Goal: Check status: Check status

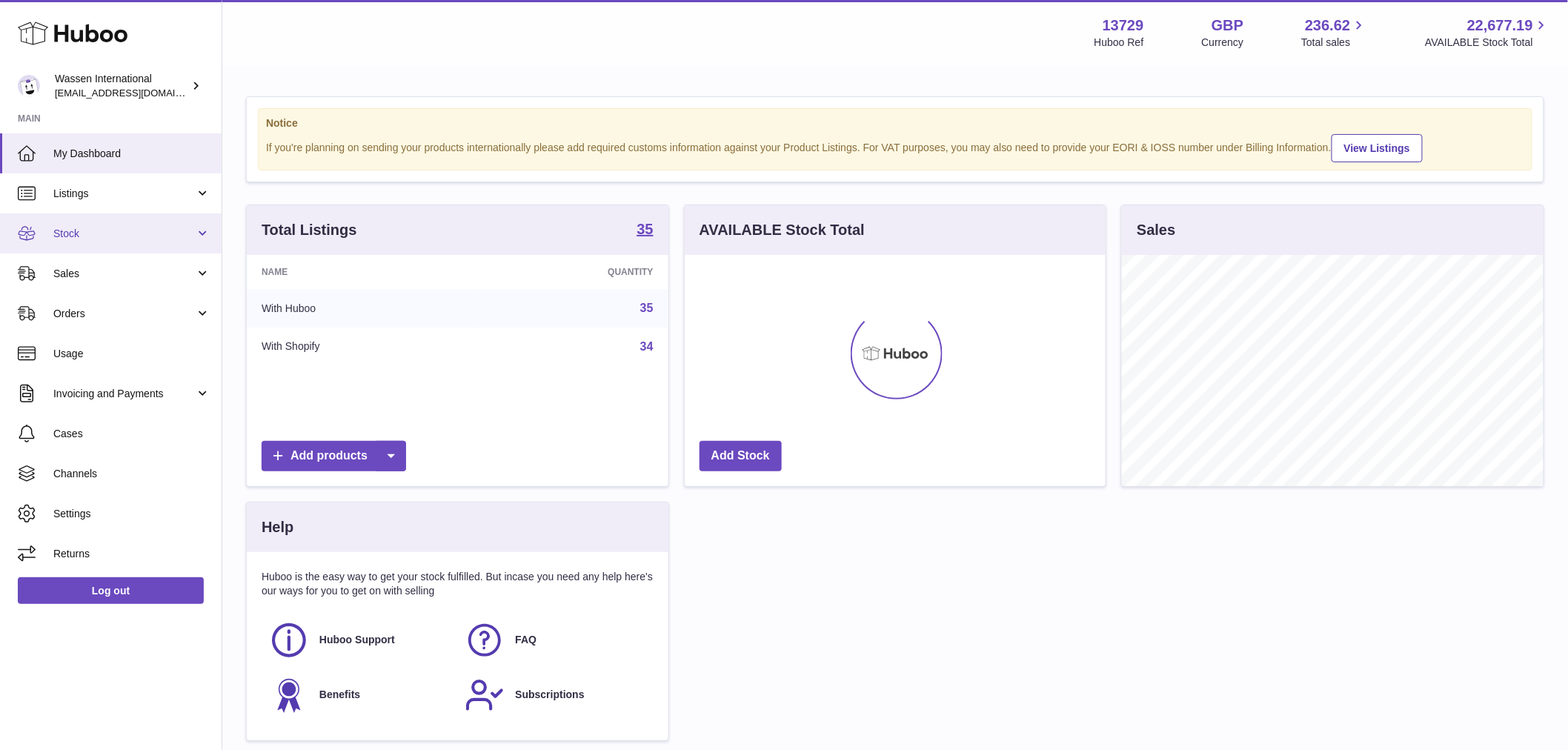
scroll to position [231, 421]
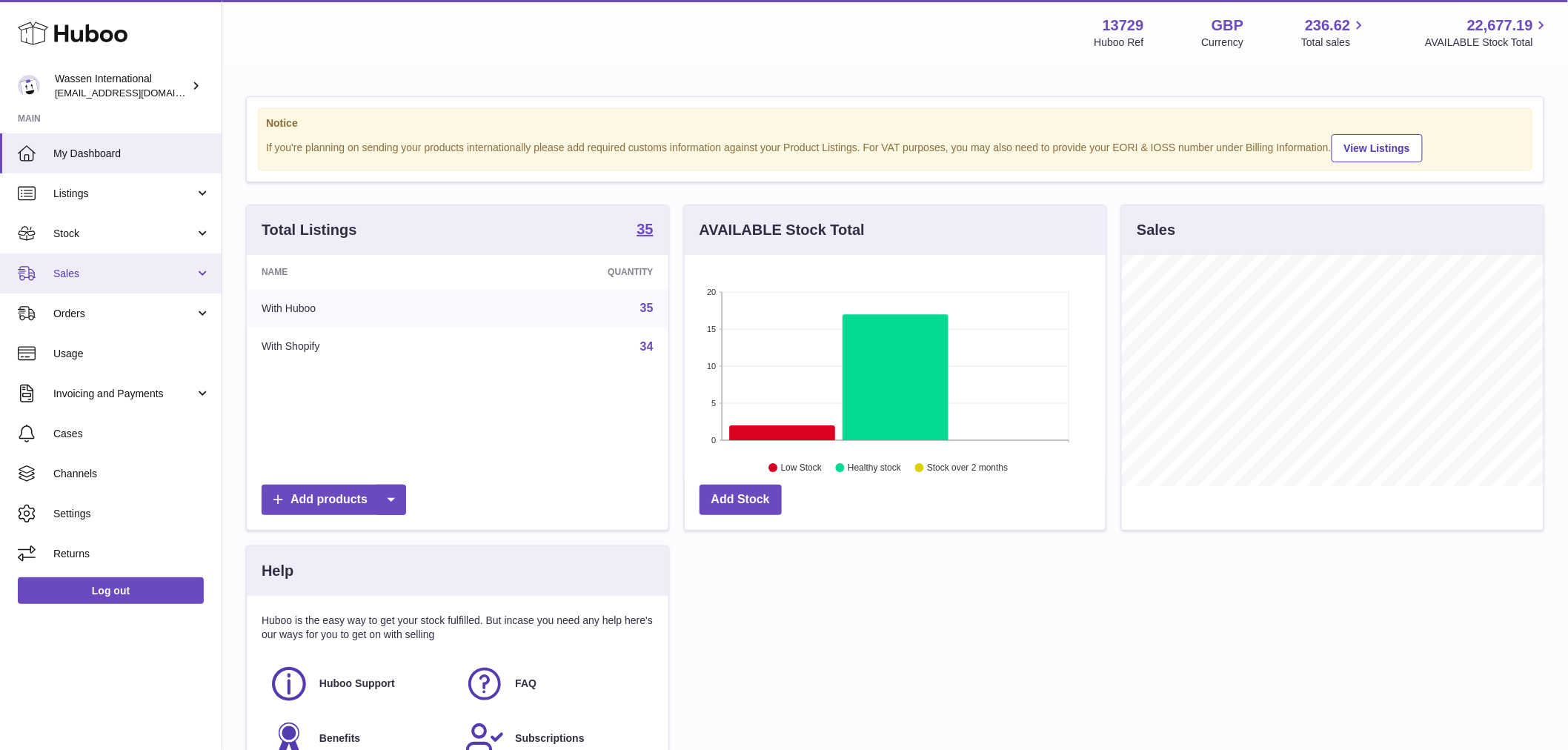
click at [68, 267] on span "Sales" at bounding box center [124, 274] width 142 height 14
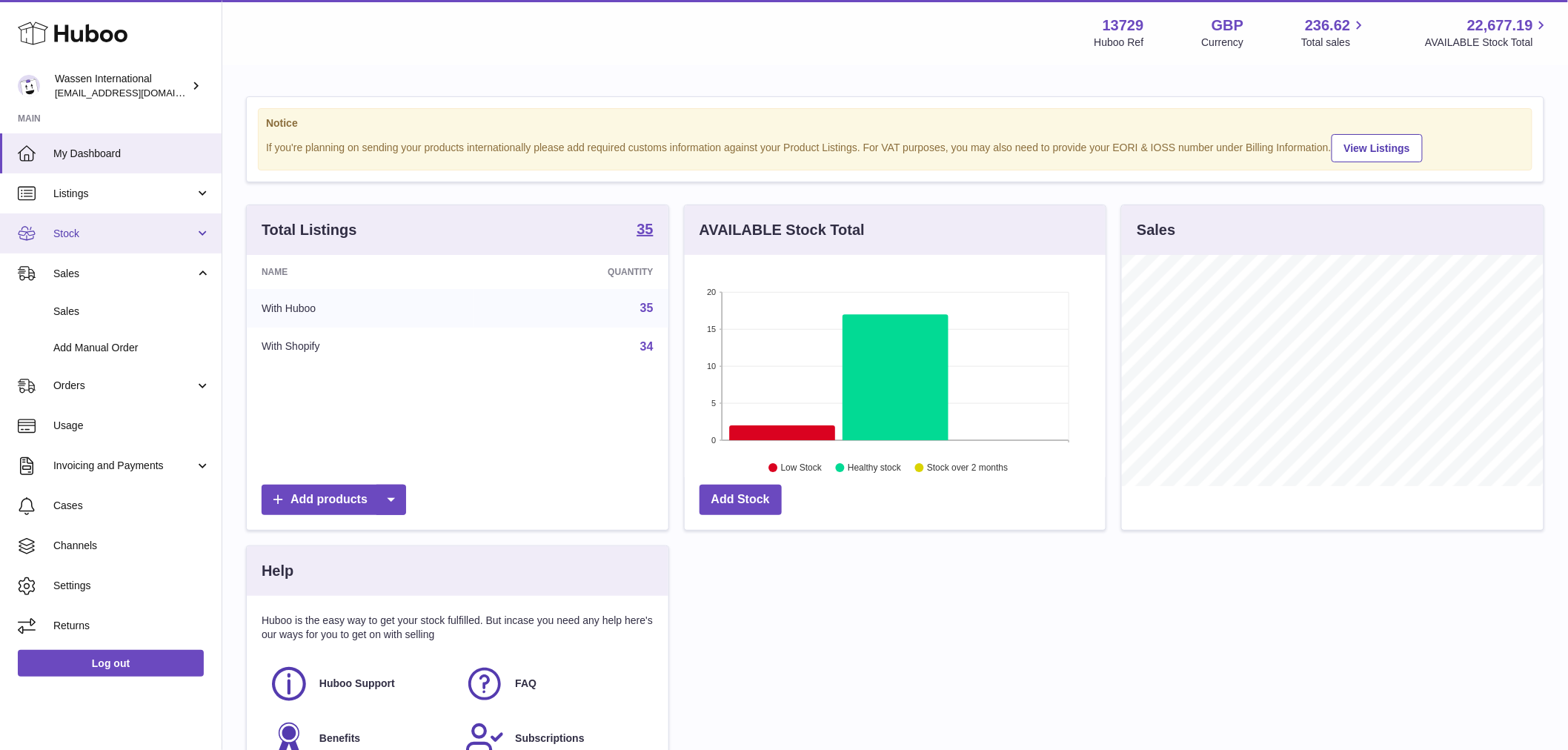
click at [70, 238] on span "Stock" at bounding box center [124, 233] width 142 height 14
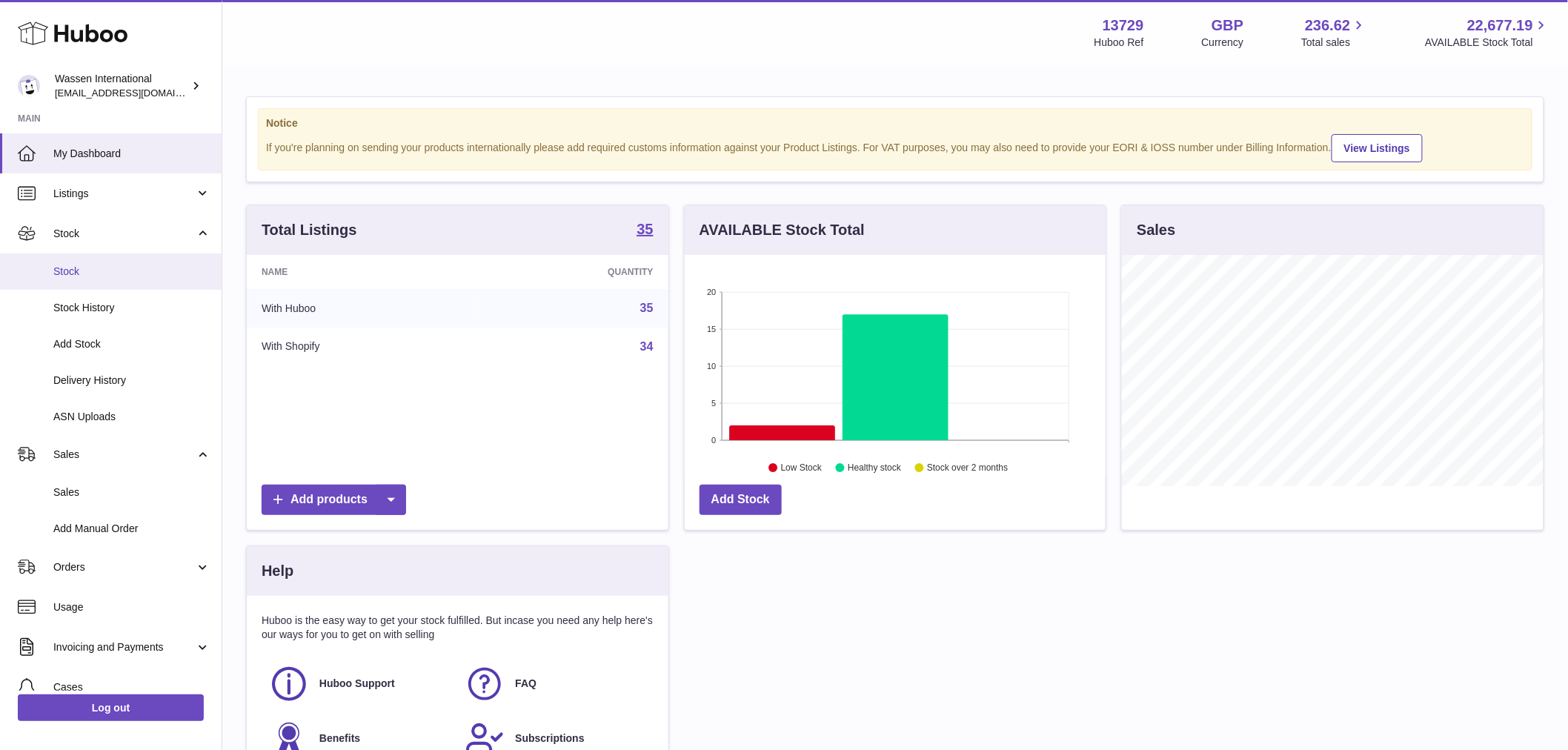
click at [79, 273] on span "Stock" at bounding box center [131, 271] width 157 height 14
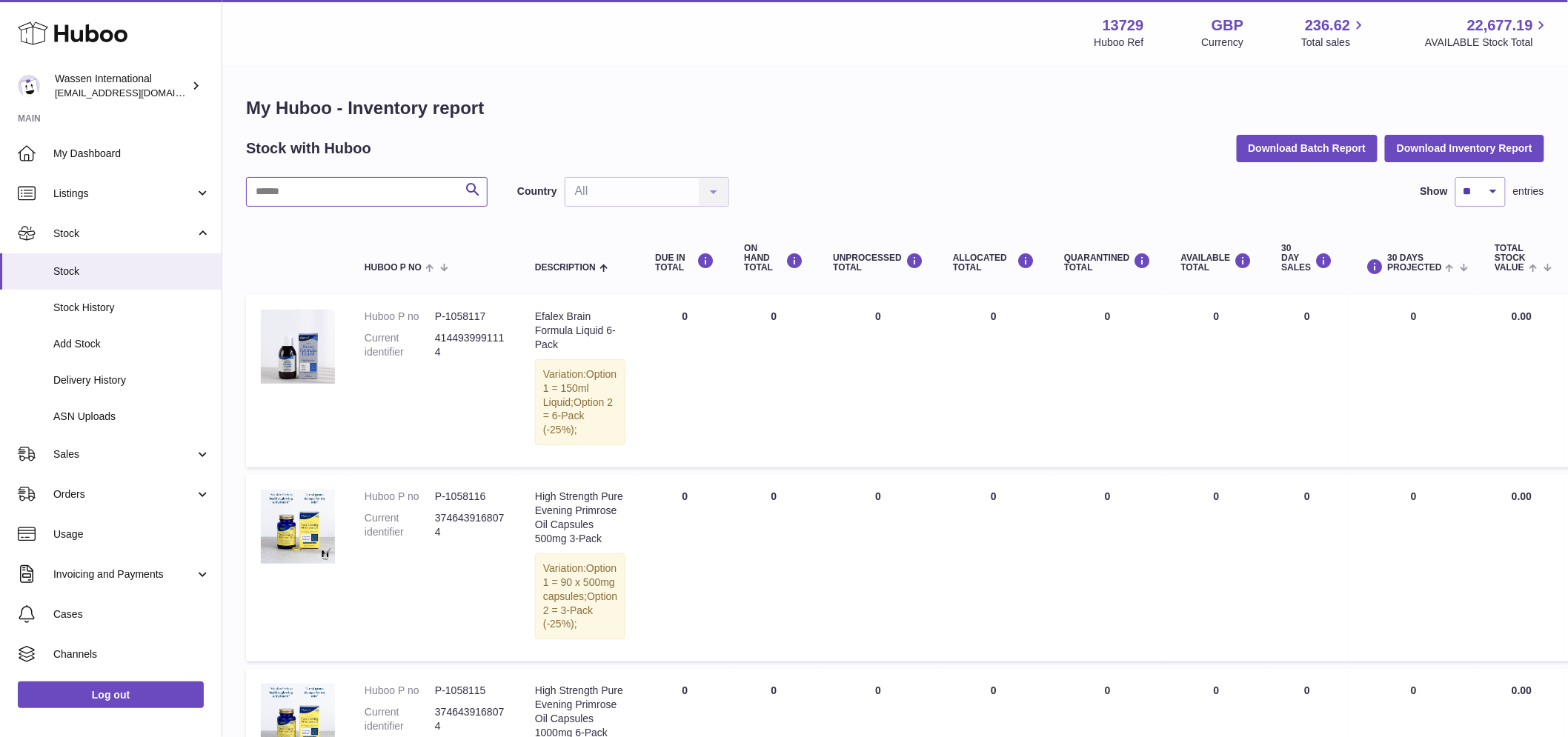
click at [273, 202] on input "text" at bounding box center [366, 191] width 241 height 30
click at [141, 369] on link "Delivery History" at bounding box center [111, 380] width 221 height 36
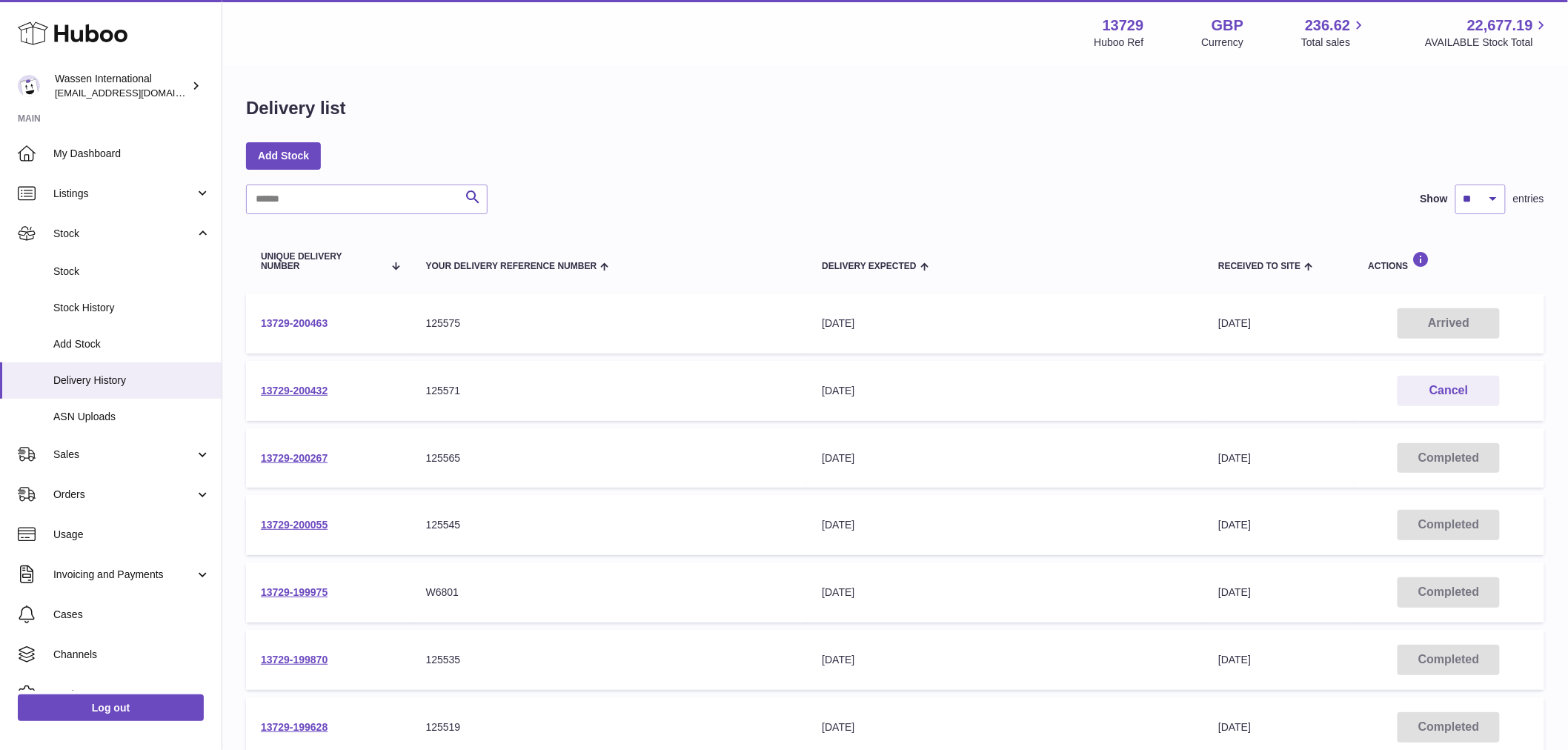
click at [291, 324] on link "13729-200463" at bounding box center [294, 323] width 67 height 12
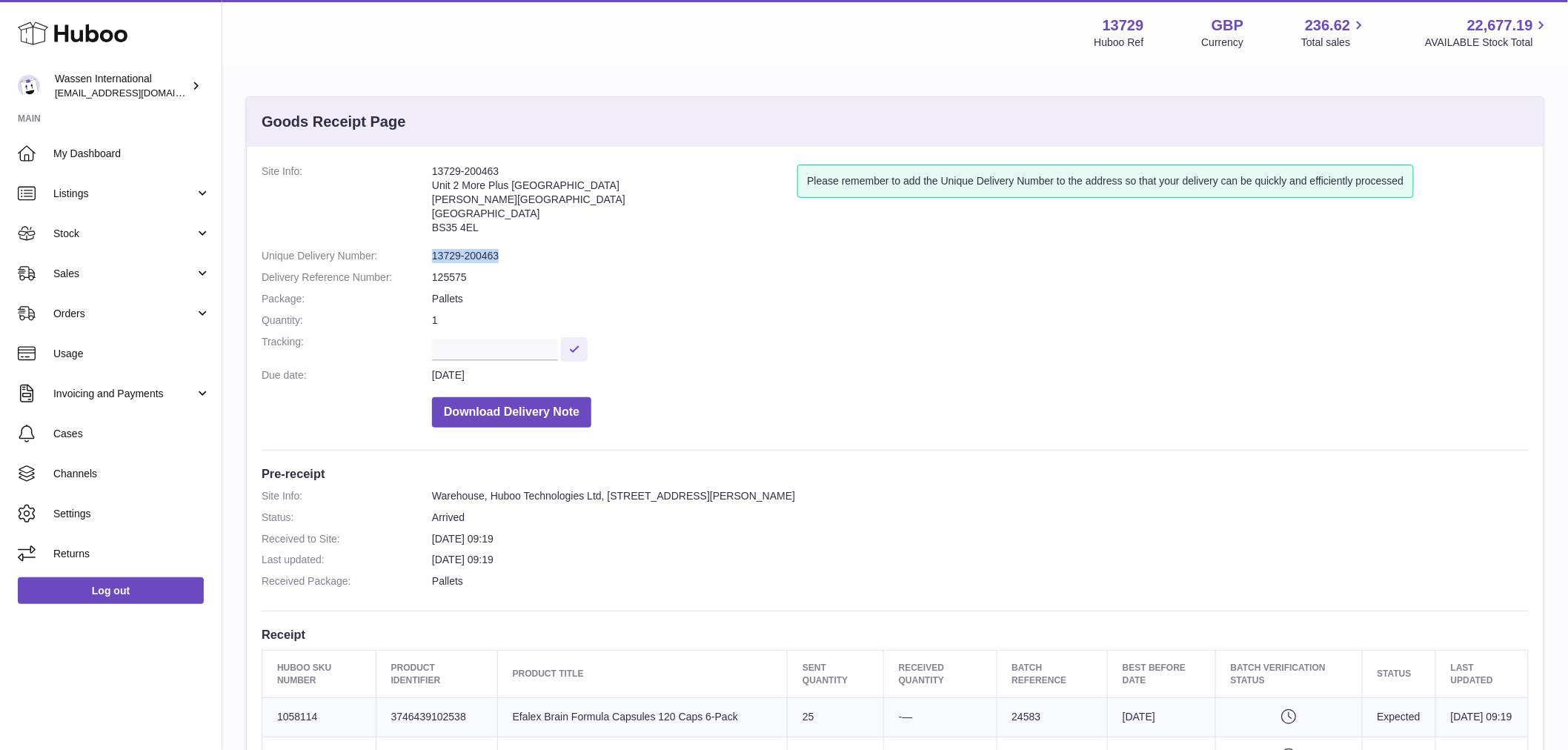
drag, startPoint x: 501, startPoint y: 252, endPoint x: 433, endPoint y: 248, distance: 68.1
click at [433, 249] on dd "13729-200463" at bounding box center [980, 256] width 1097 height 14
copy dd "13729-200463"
